Goal: Task Accomplishment & Management: Use online tool/utility

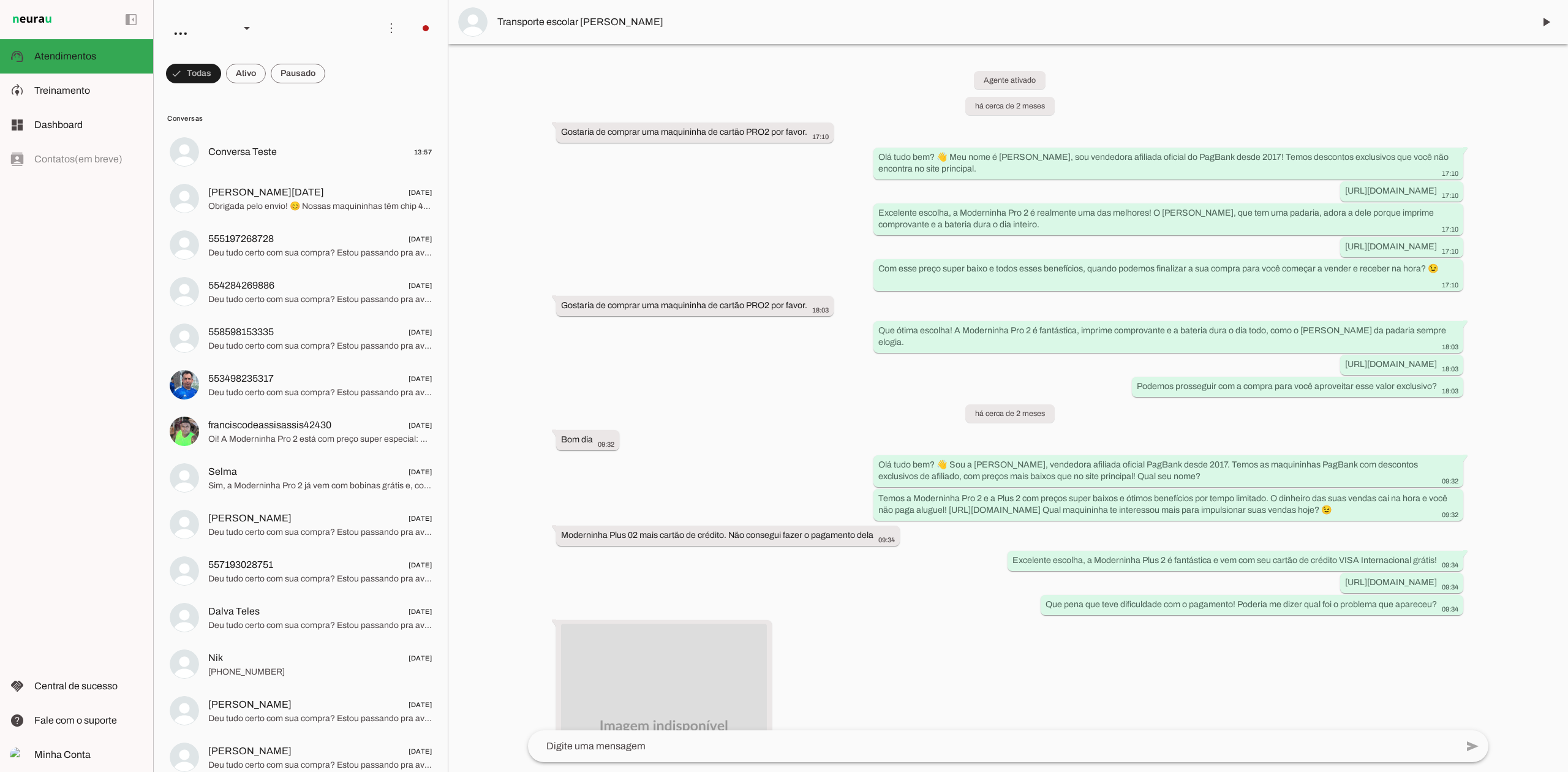
scroll to position [1436, 0]
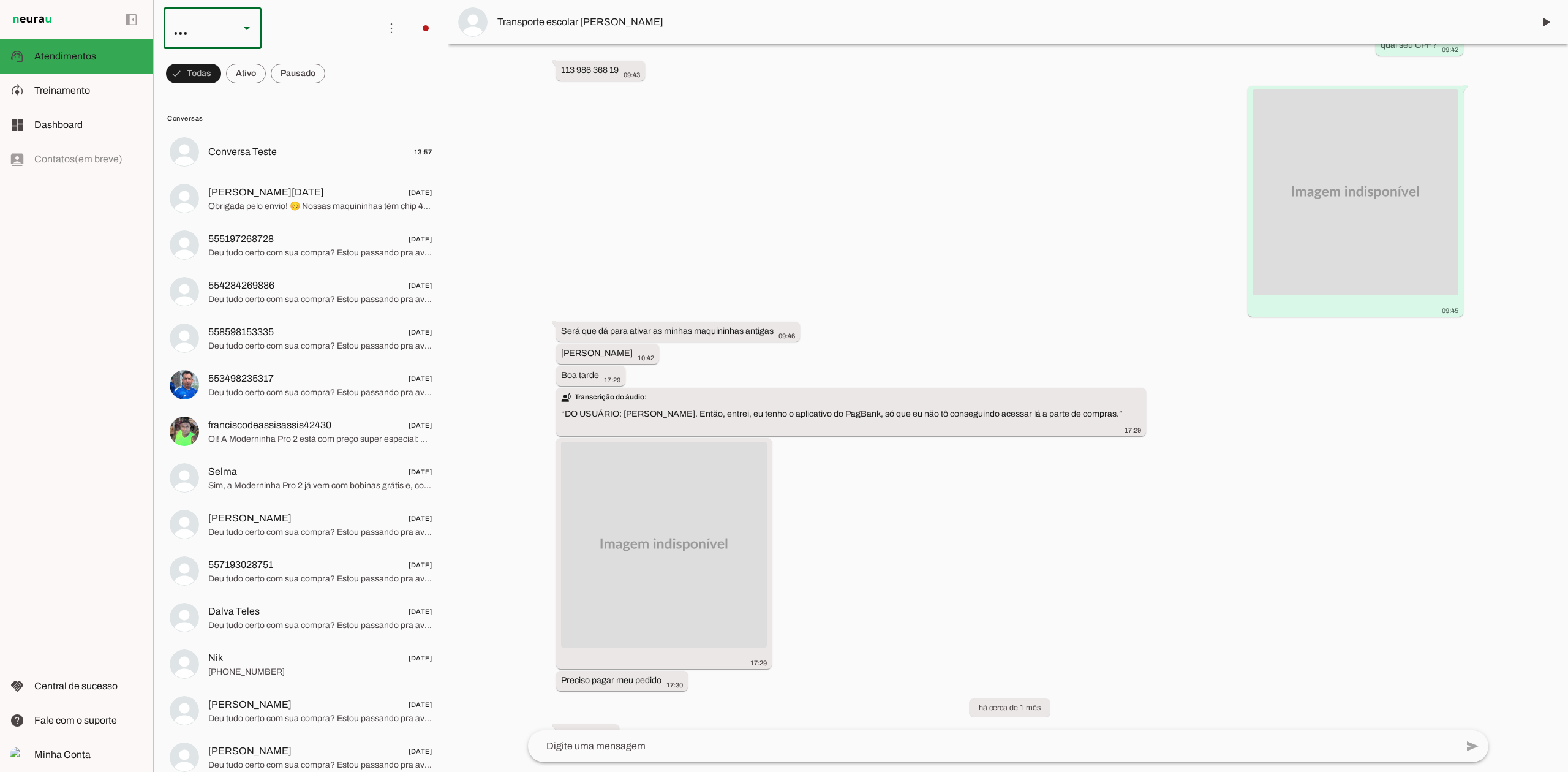
click at [253, 32] on slot at bounding box center [247, 28] width 15 height 15
click at [244, 35] on slot at bounding box center [247, 28] width 15 height 15
click at [244, 31] on slot at bounding box center [247, 28] width 15 height 15
click at [285, 36] on slot at bounding box center [266, 29] width 206 height 42
click at [221, 20] on div "..." at bounding box center [196, 29] width 66 height 42
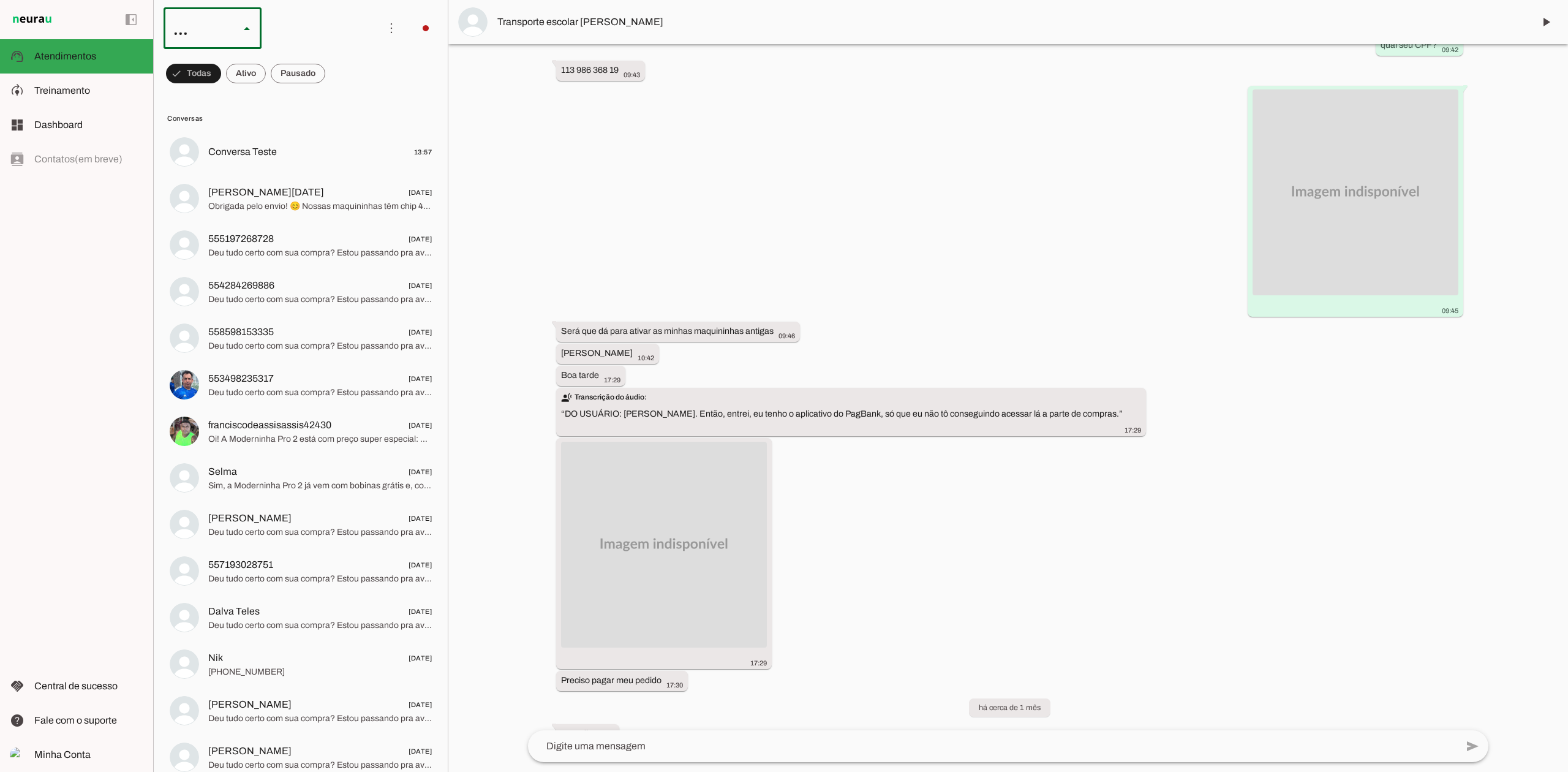
click at [337, 71] on slot at bounding box center [376, 78] width 78 height 15
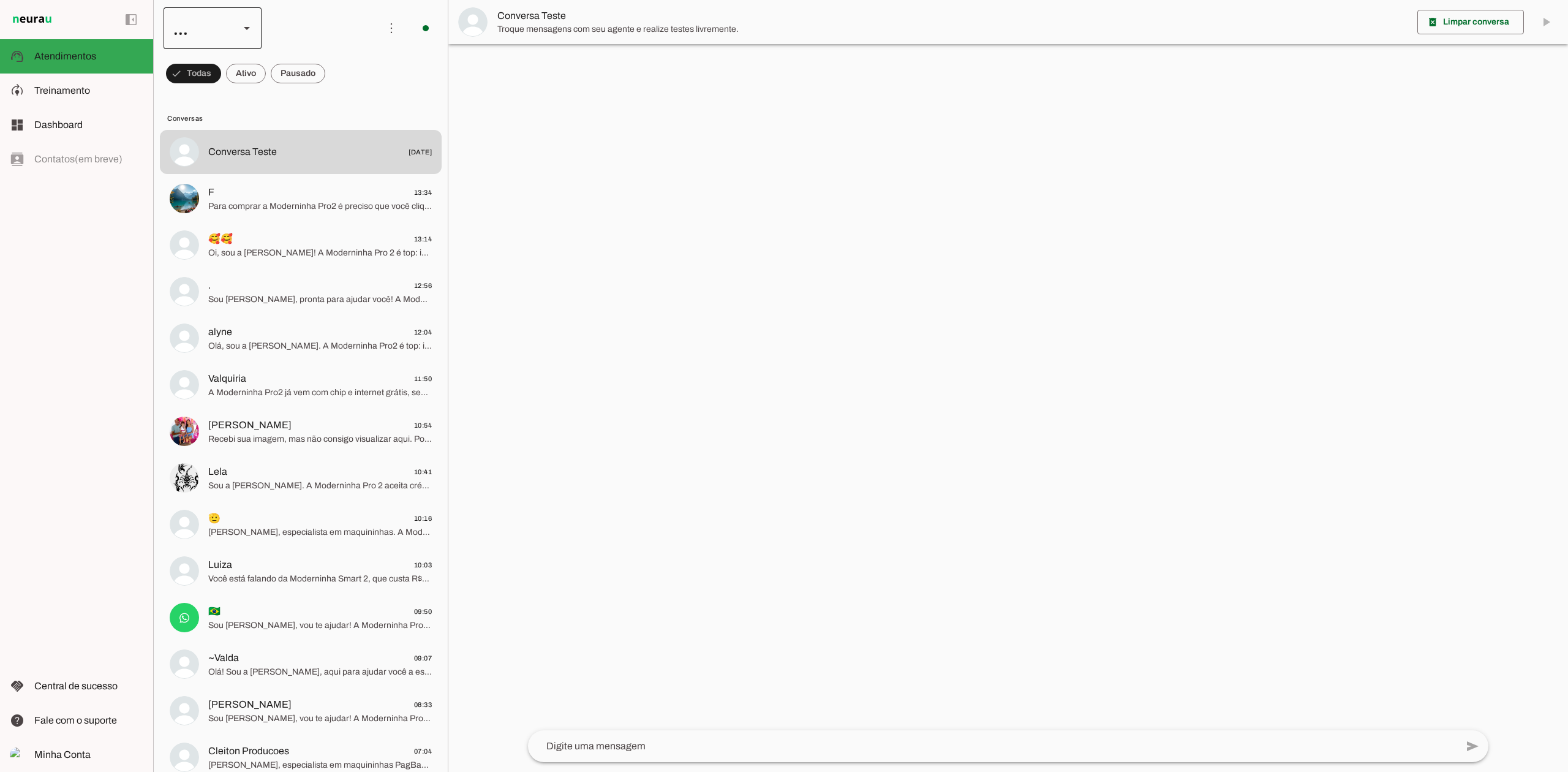
click at [242, 37] on div at bounding box center [247, 29] width 15 height 42
click at [337, 105] on slot at bounding box center [376, 112] width 78 height 15
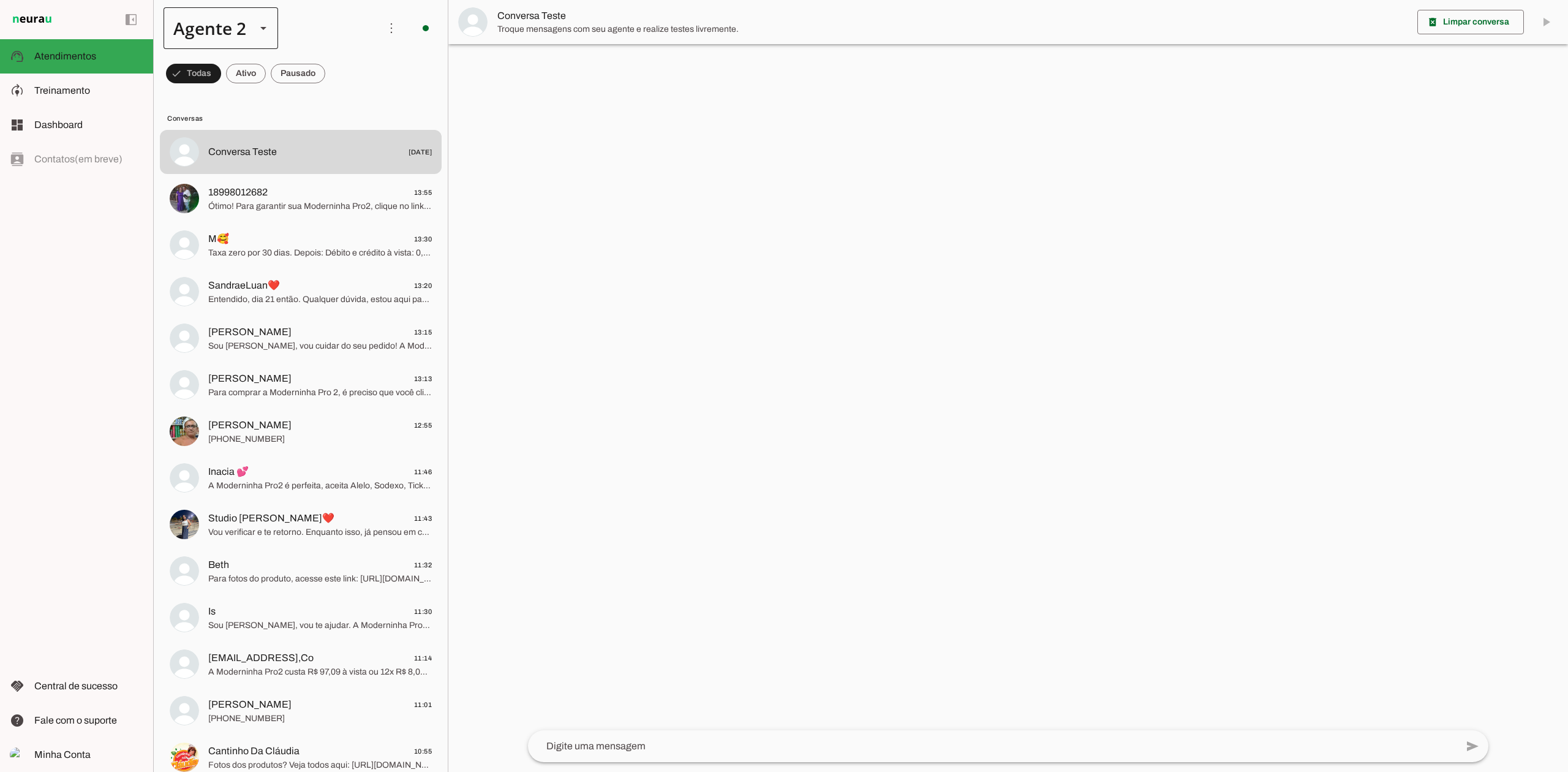
click at [230, 32] on div "Agente 2" at bounding box center [205, 29] width 82 height 42
click at [327, 62] on md-item "Agente 1" at bounding box center [383, 78] width 114 height 34
